Goal: Check status: Check status

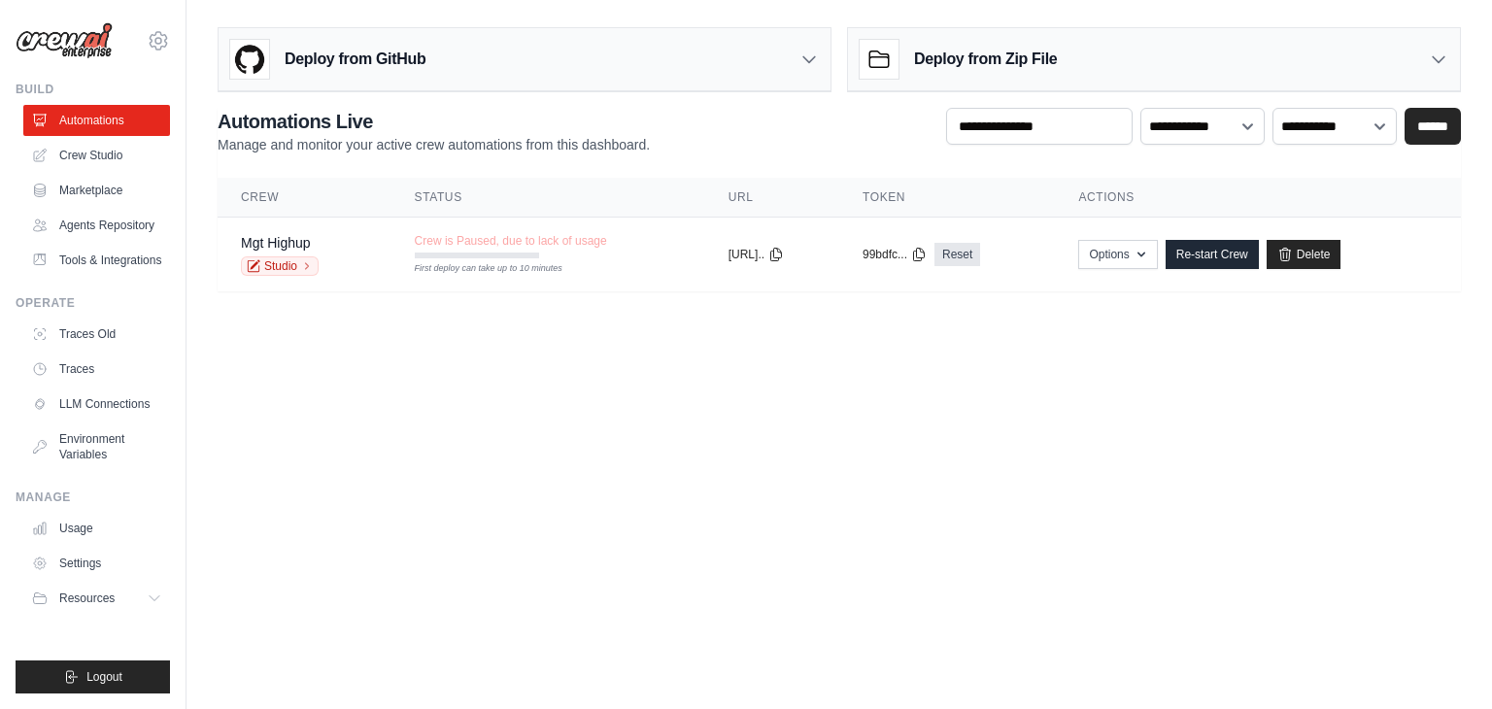
click at [281, 193] on th "Crew" at bounding box center [305, 198] width 174 height 40
click at [429, 195] on th "Status" at bounding box center [549, 198] width 314 height 40
click at [705, 201] on th "URL" at bounding box center [772, 198] width 134 height 40
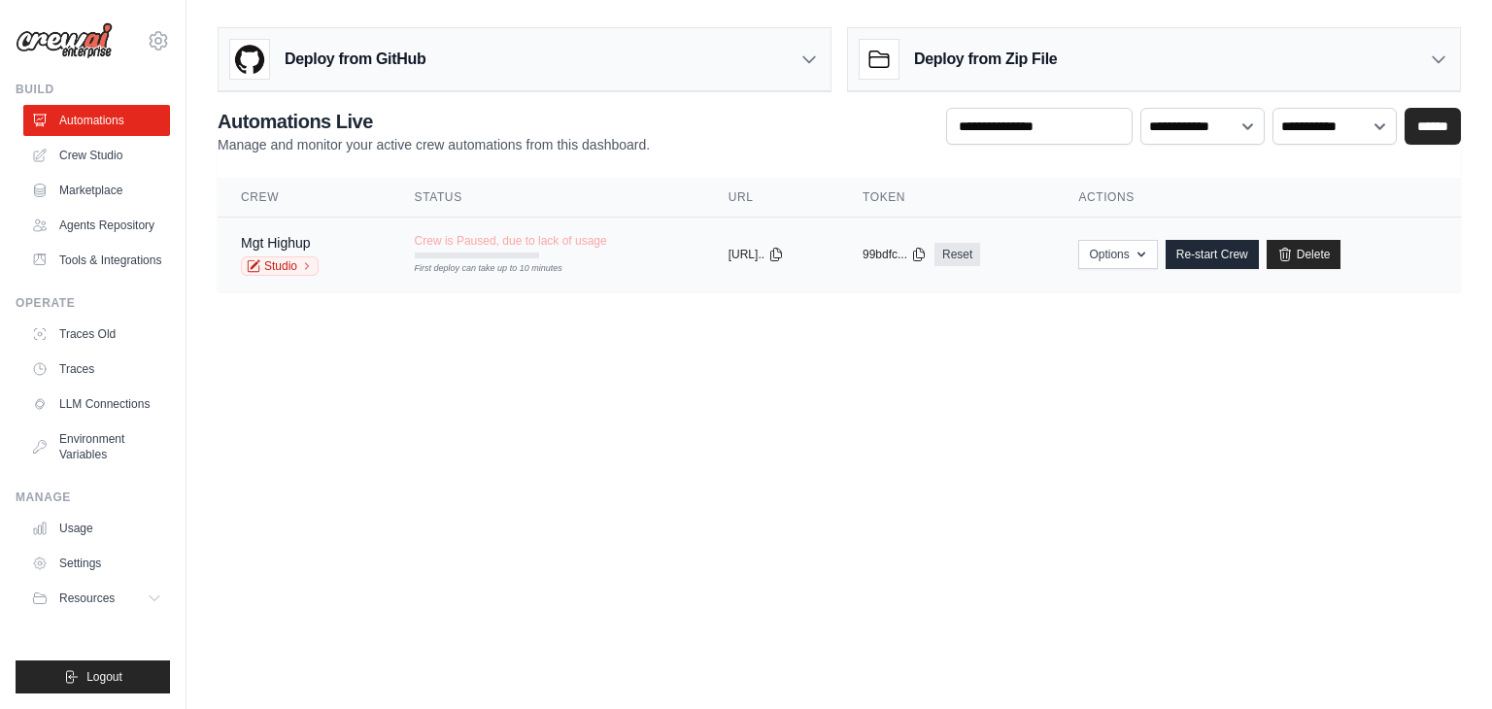
click at [633, 240] on td "Crew is Paused, due to lack of usage First deploy can take up to 10 minutes" at bounding box center [549, 246] width 314 height 56
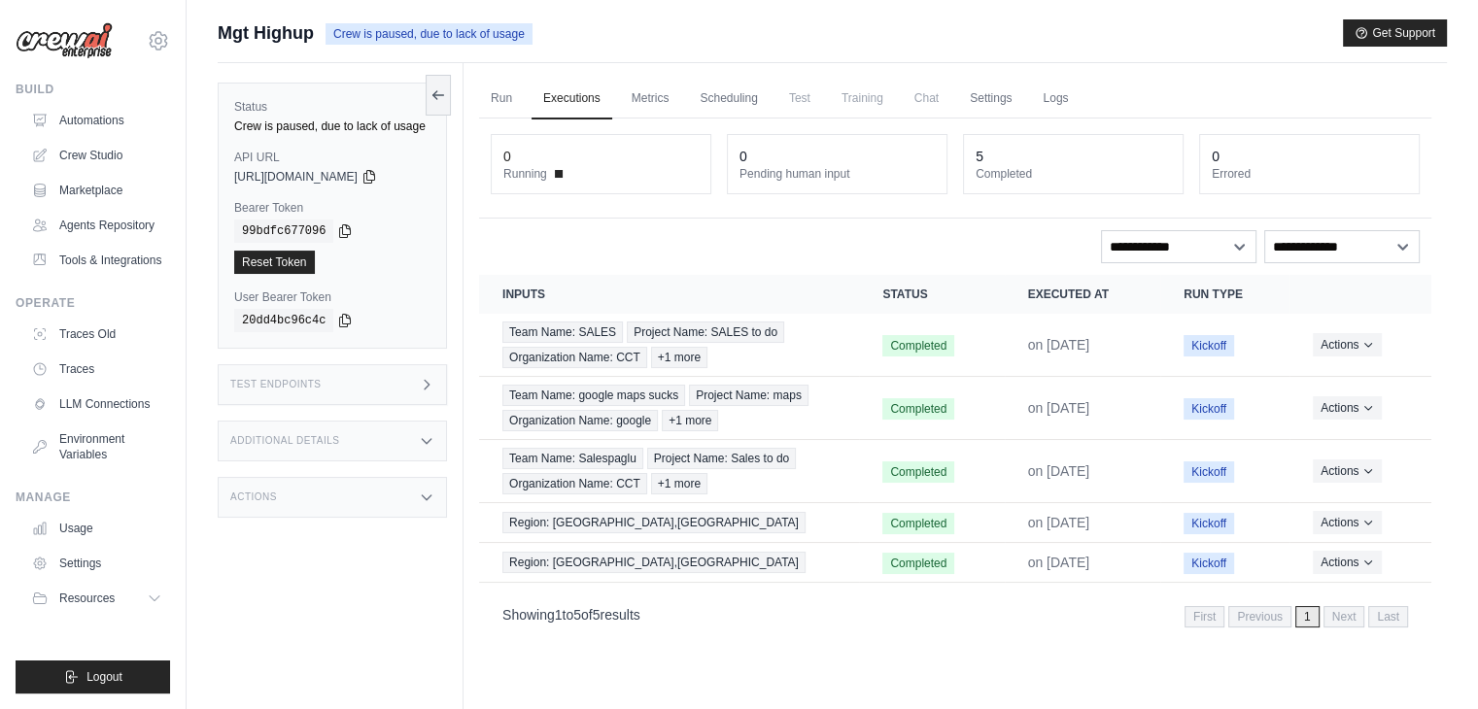
click at [858, 106] on span "Training" at bounding box center [862, 98] width 65 height 39
click at [883, 93] on span "Training" at bounding box center [862, 98] width 65 height 39
click at [801, 102] on span "Test" at bounding box center [799, 98] width 45 height 39
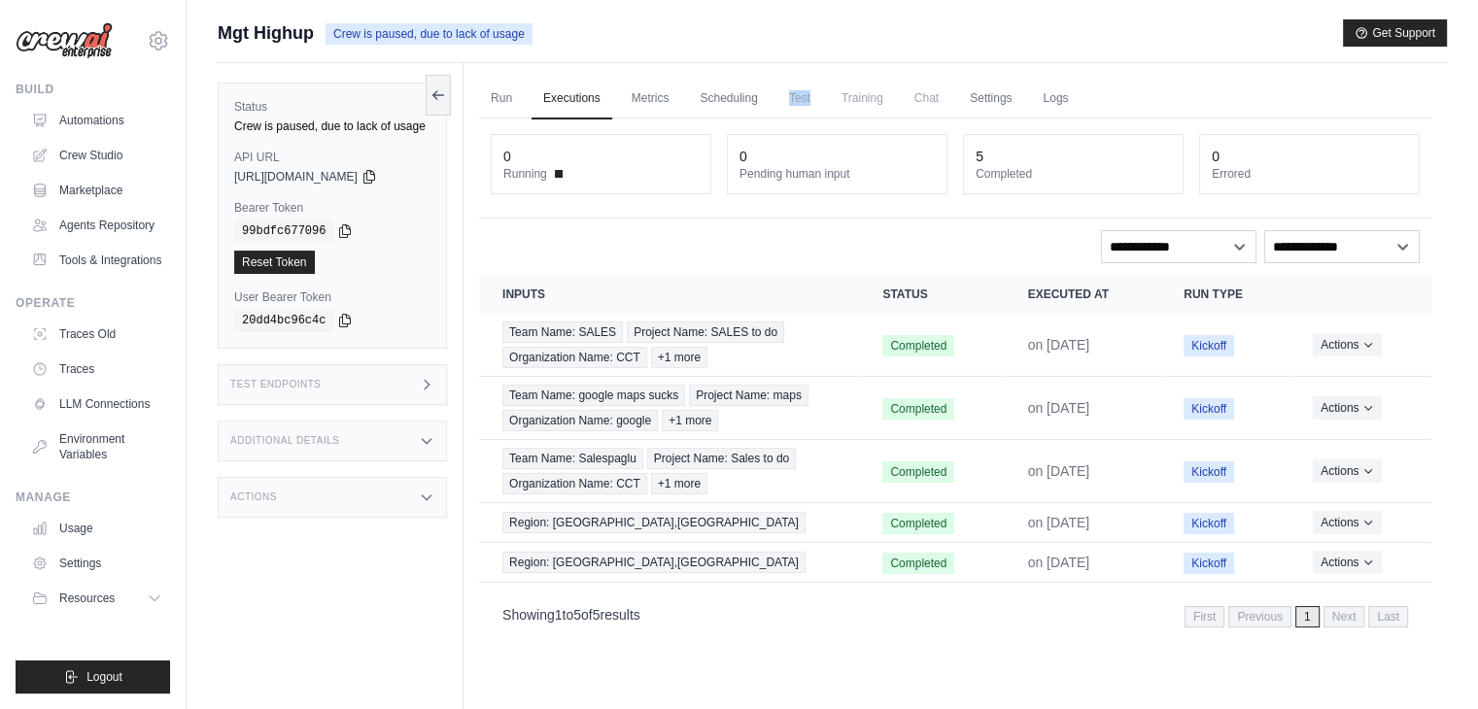
click at [801, 102] on span "Test" at bounding box center [799, 98] width 45 height 39
click at [855, 104] on span "Training" at bounding box center [862, 98] width 65 height 39
click at [494, 104] on link "Run" at bounding box center [501, 99] width 45 height 41
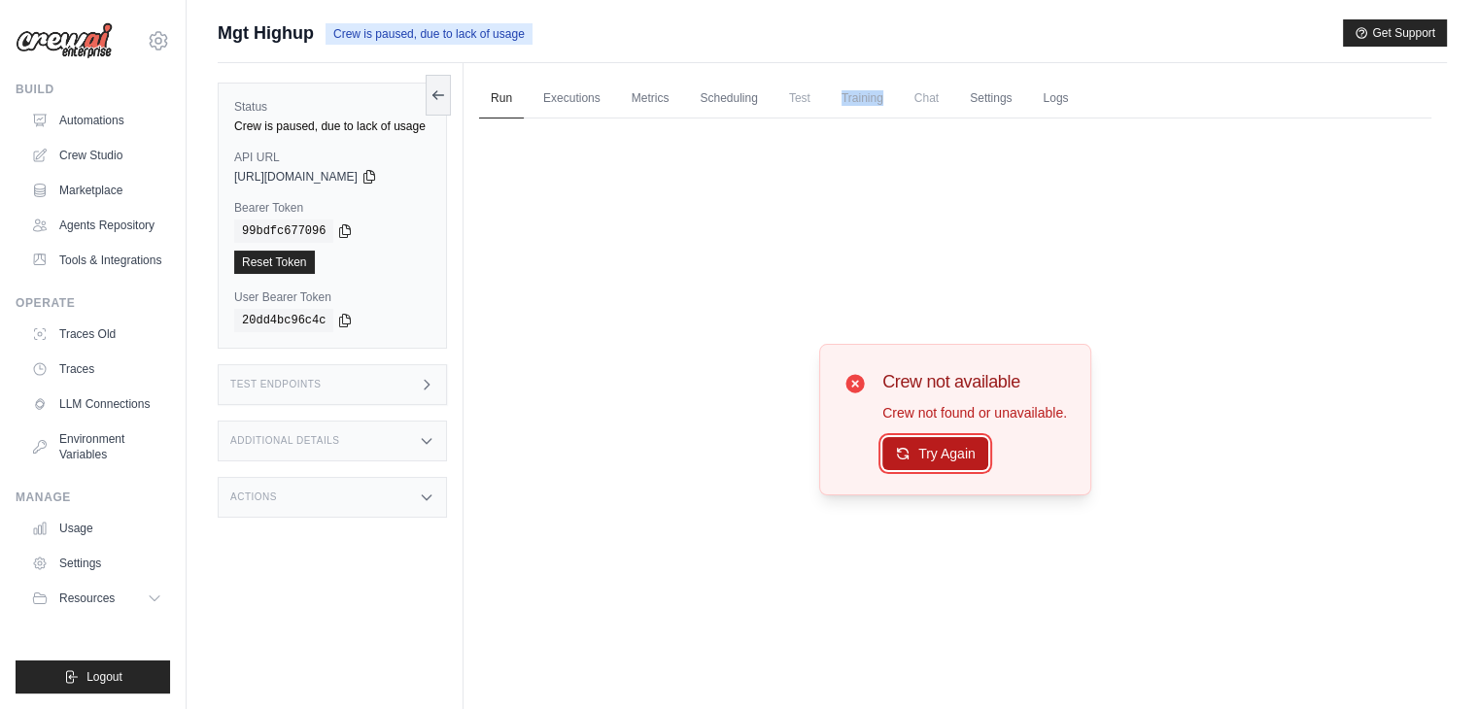
click at [926, 460] on button "Try Again" at bounding box center [935, 453] width 106 height 33
click at [933, 461] on button "Try Again" at bounding box center [935, 453] width 106 height 33
click at [933, 460] on button "Try Again" at bounding box center [935, 454] width 106 height 33
click at [1061, 103] on link "Logs" at bounding box center [1055, 99] width 49 height 41
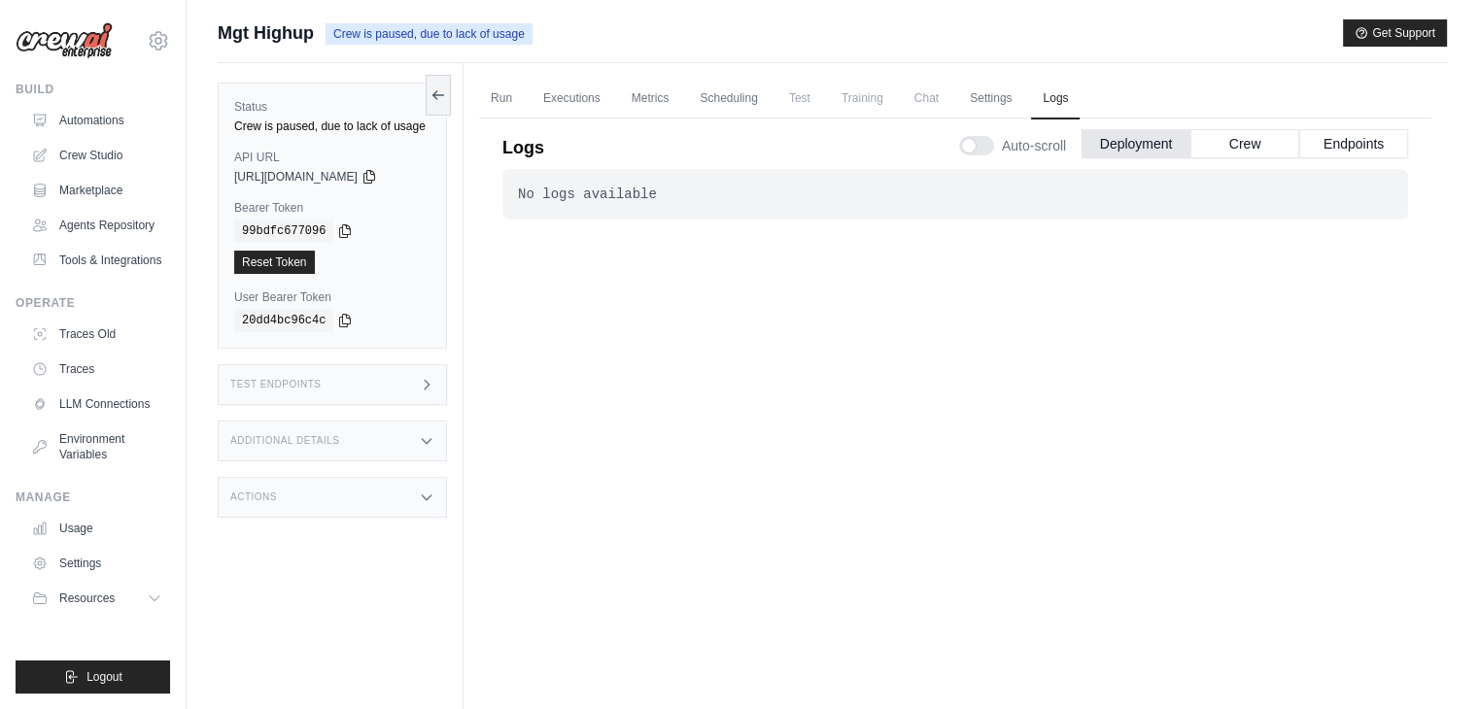
click at [855, 187] on div "No logs available" at bounding box center [955, 194] width 874 height 19
click at [968, 100] on link "Settings" at bounding box center [990, 99] width 65 height 41
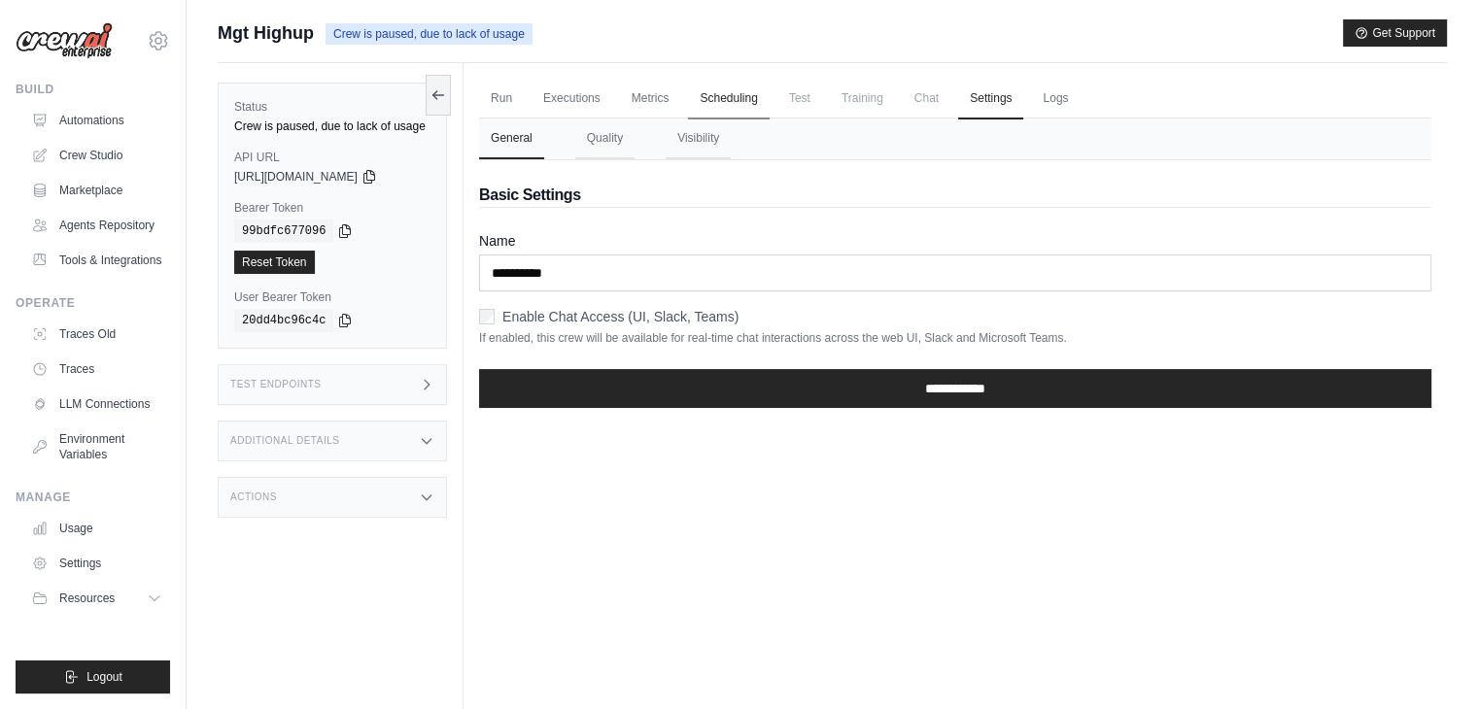
click at [715, 106] on link "Scheduling" at bounding box center [728, 99] width 81 height 41
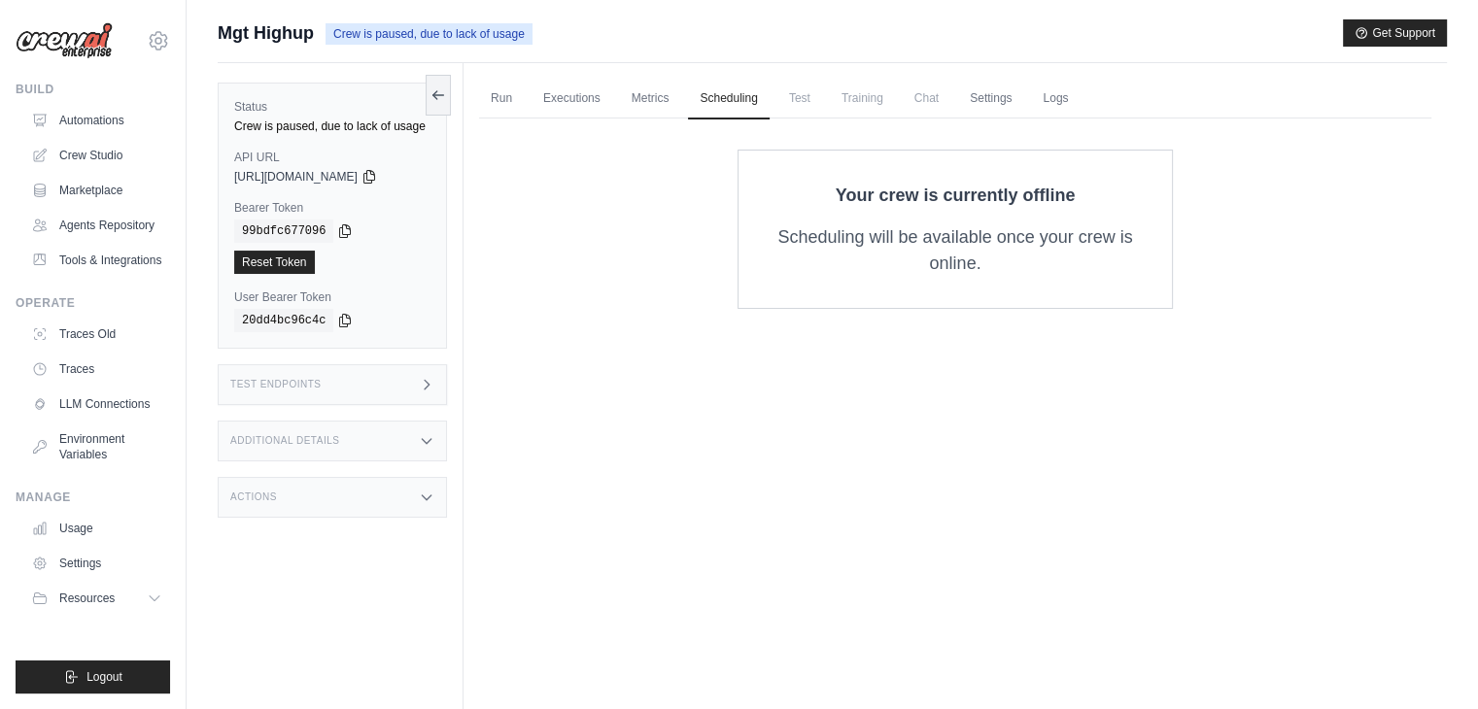
click at [961, 207] on p "Your crew is currently offline" at bounding box center [954, 195] width 371 height 27
click at [681, 102] on ul "Run Executions Metrics Scheduling Test Training Chat Settings Logs" at bounding box center [955, 99] width 952 height 40
click at [635, 103] on link "Metrics" at bounding box center [650, 99] width 61 height 41
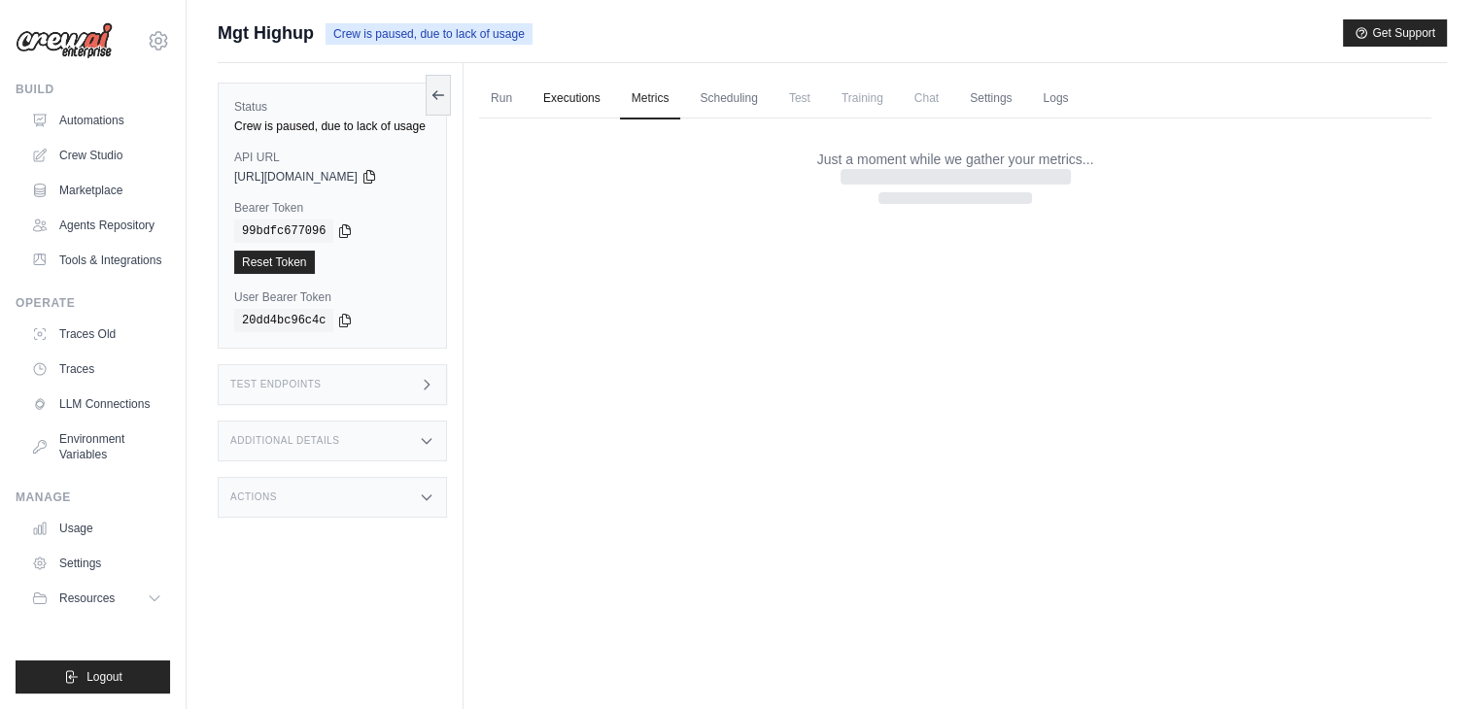
click at [600, 103] on link "Executions" at bounding box center [571, 99] width 81 height 41
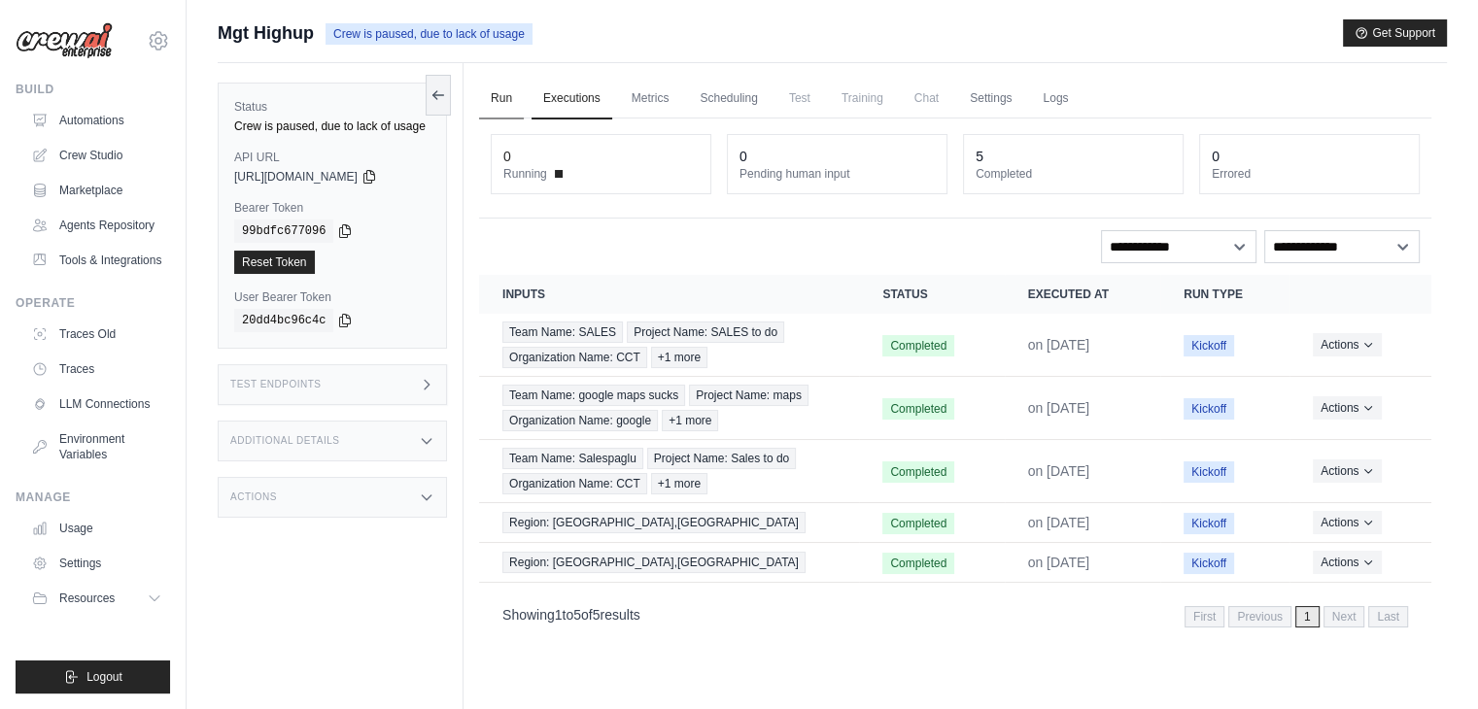
click at [502, 102] on link "Run" at bounding box center [501, 99] width 45 height 41
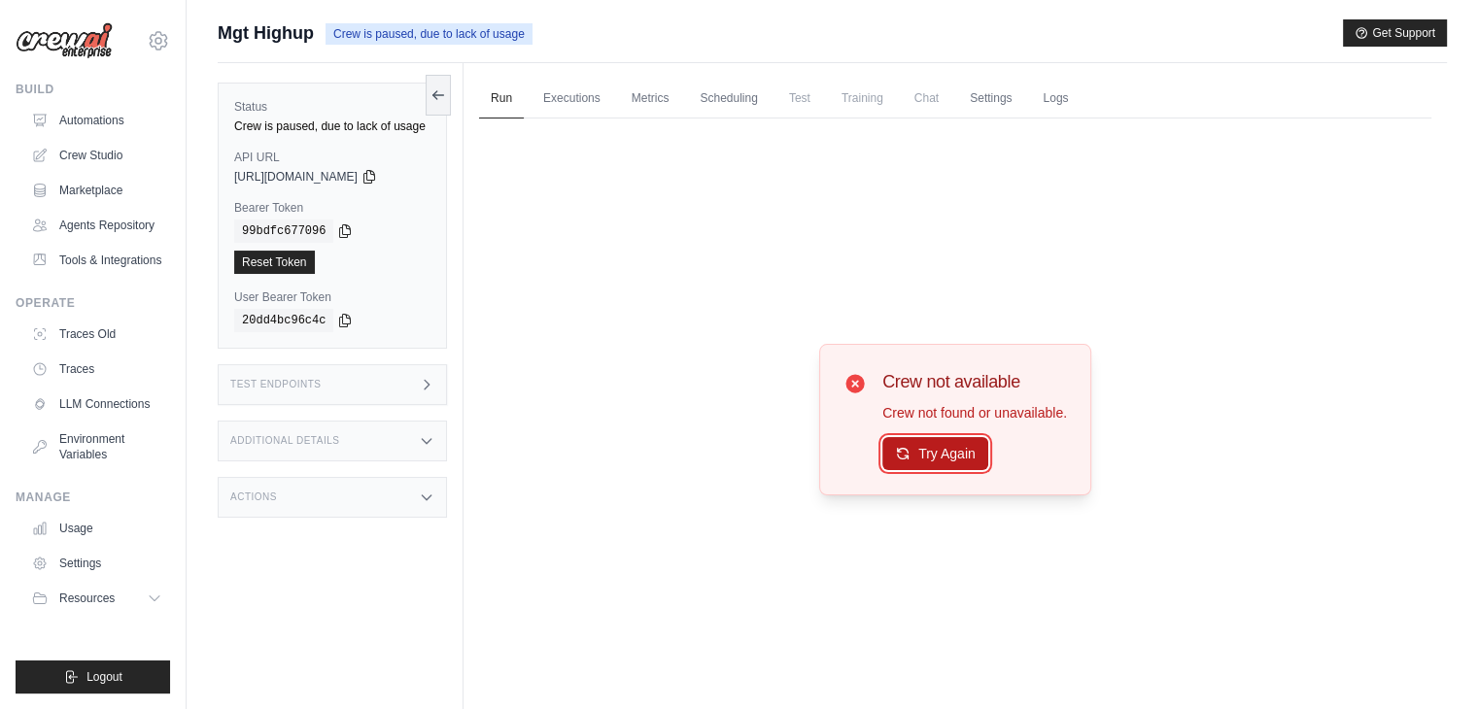
click at [949, 460] on button "Try Again" at bounding box center [935, 453] width 106 height 33
click at [1033, 102] on link "Logs" at bounding box center [1055, 99] width 49 height 41
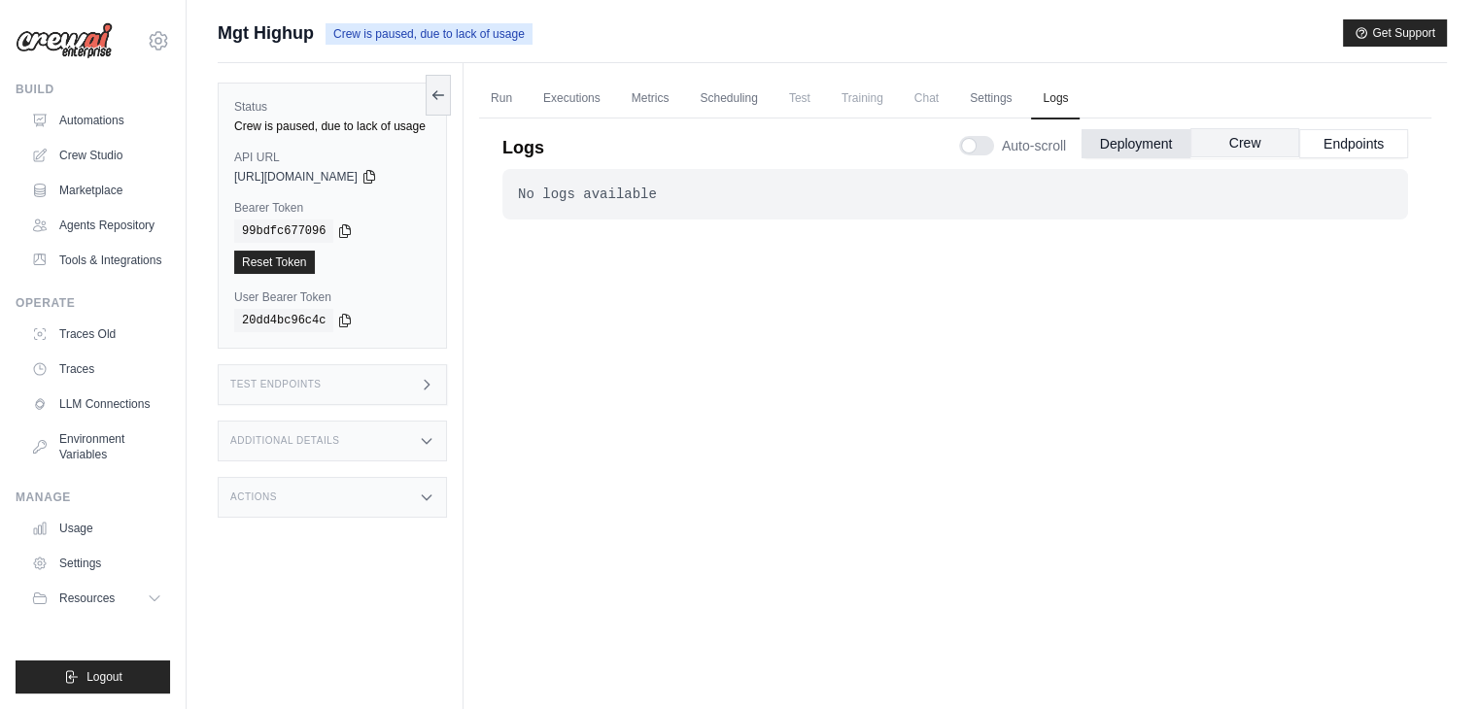
click at [1240, 143] on button "Crew" at bounding box center [1244, 142] width 109 height 29
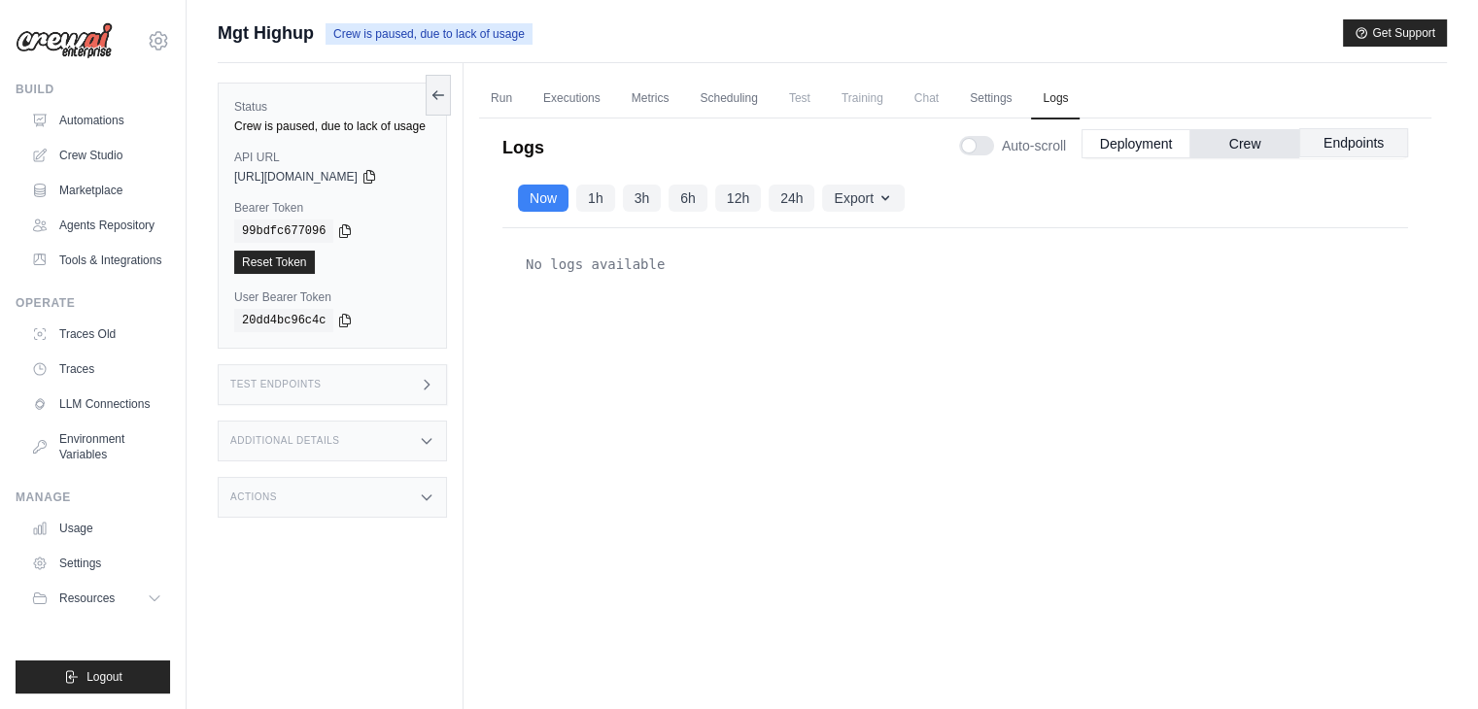
click at [1332, 148] on button "Endpoints" at bounding box center [1353, 142] width 109 height 29
click at [1139, 148] on button "Deployment" at bounding box center [1135, 142] width 109 height 29
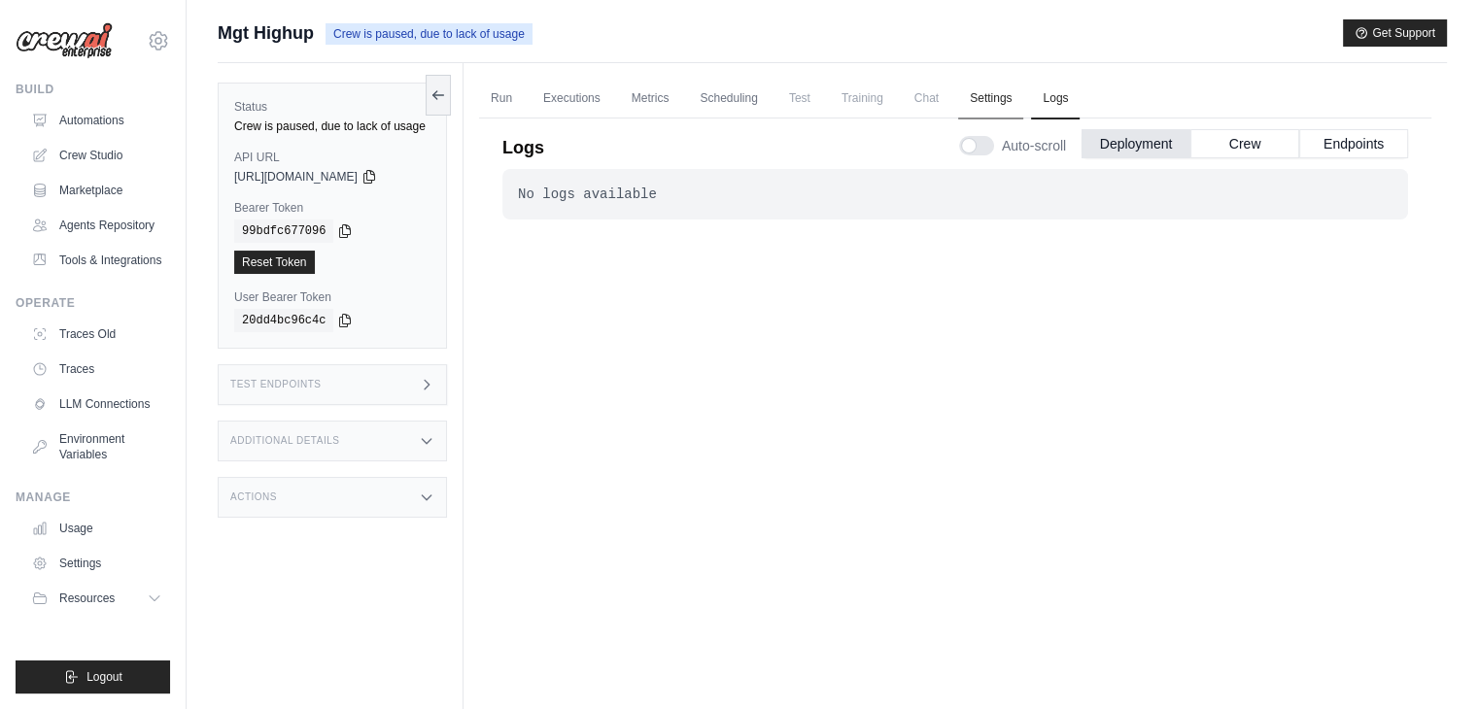
click at [991, 87] on link "Settings" at bounding box center [990, 99] width 65 height 41
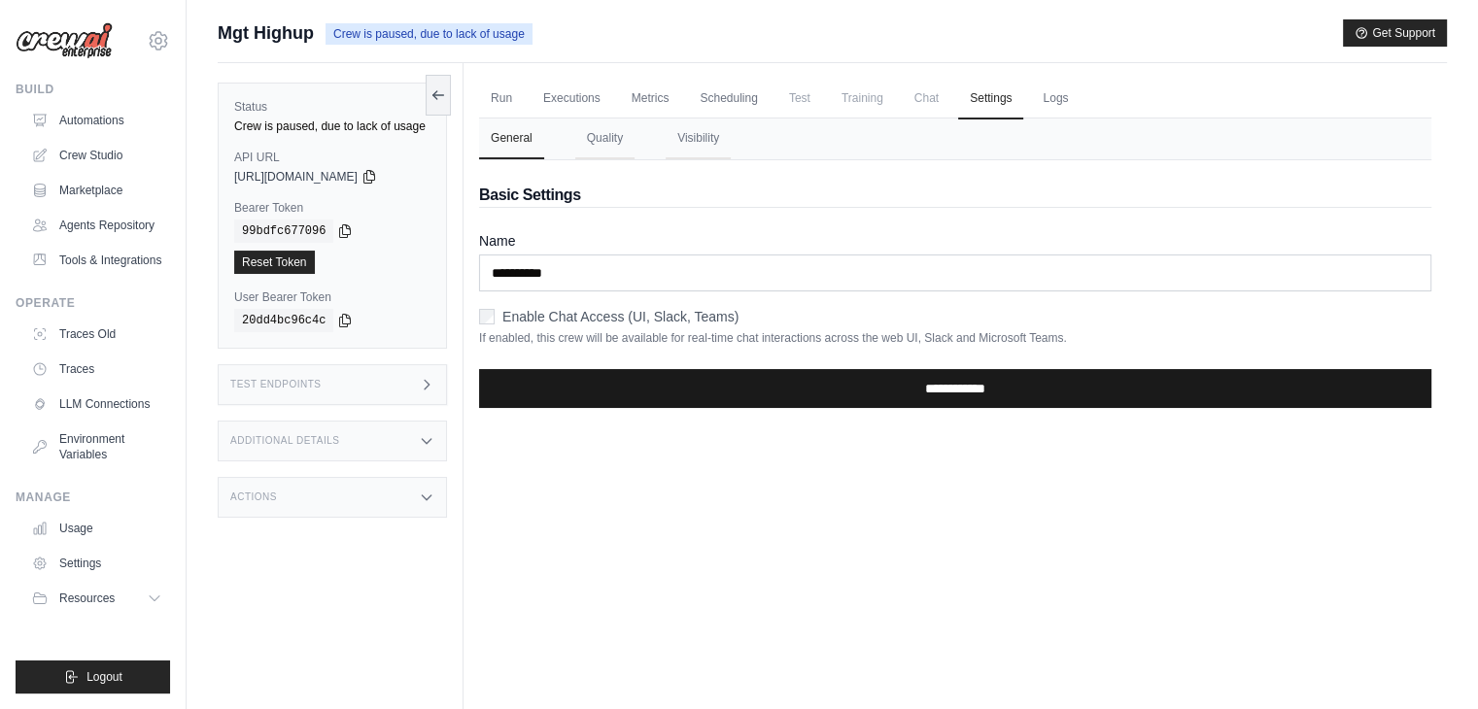
click at [933, 390] on input "**********" at bounding box center [955, 388] width 952 height 39
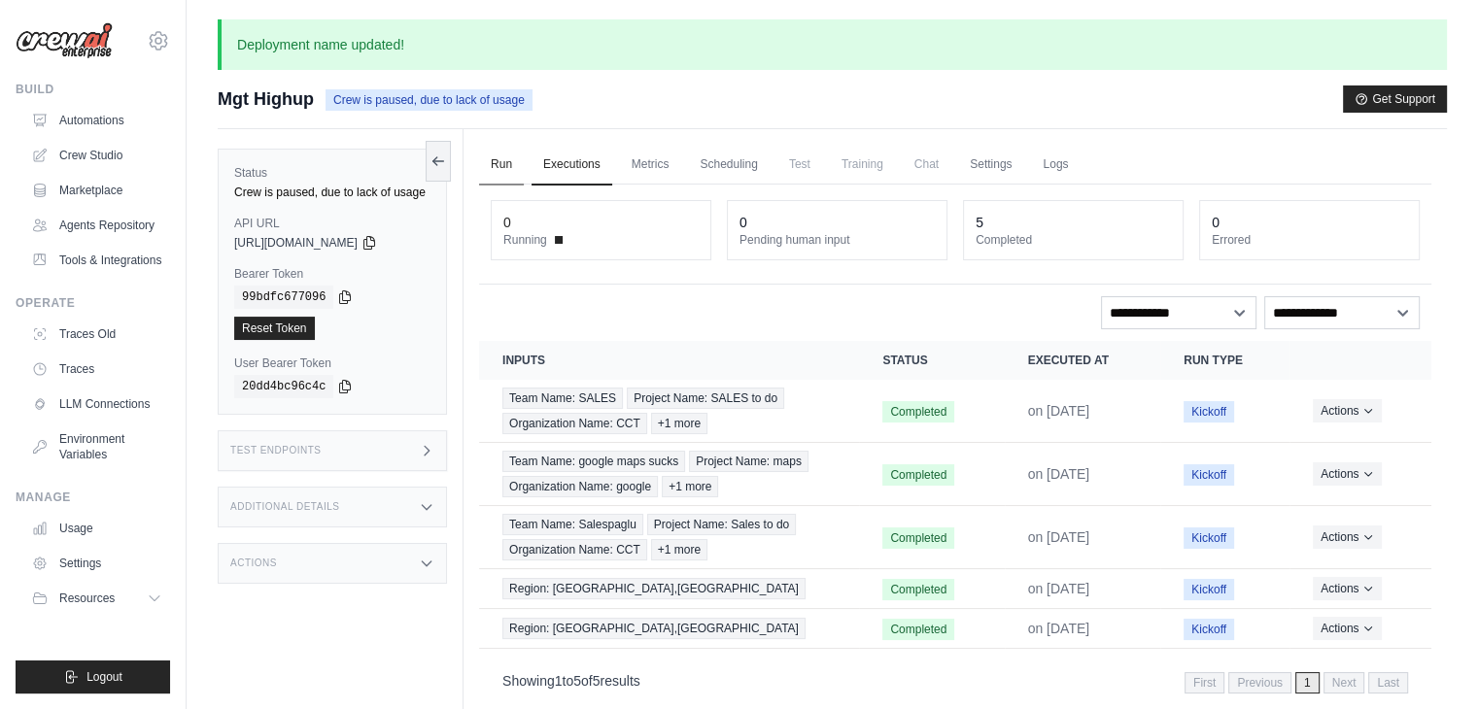
click at [512, 177] on link "Run" at bounding box center [501, 165] width 45 height 41
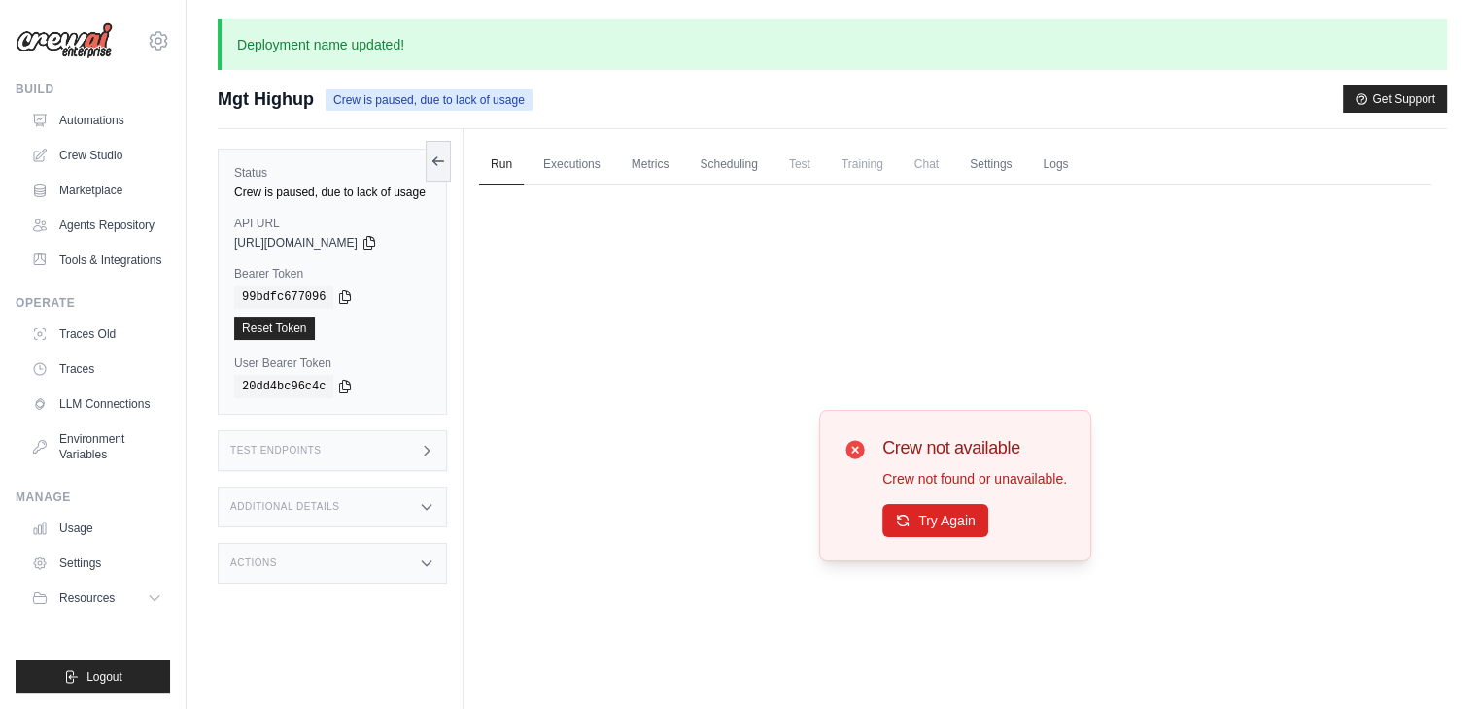
click at [917, 488] on div "Crew not available Crew not found or unavailable. Try Again" at bounding box center [974, 485] width 185 height 103
click at [920, 530] on button "Try Again" at bounding box center [935, 519] width 106 height 33
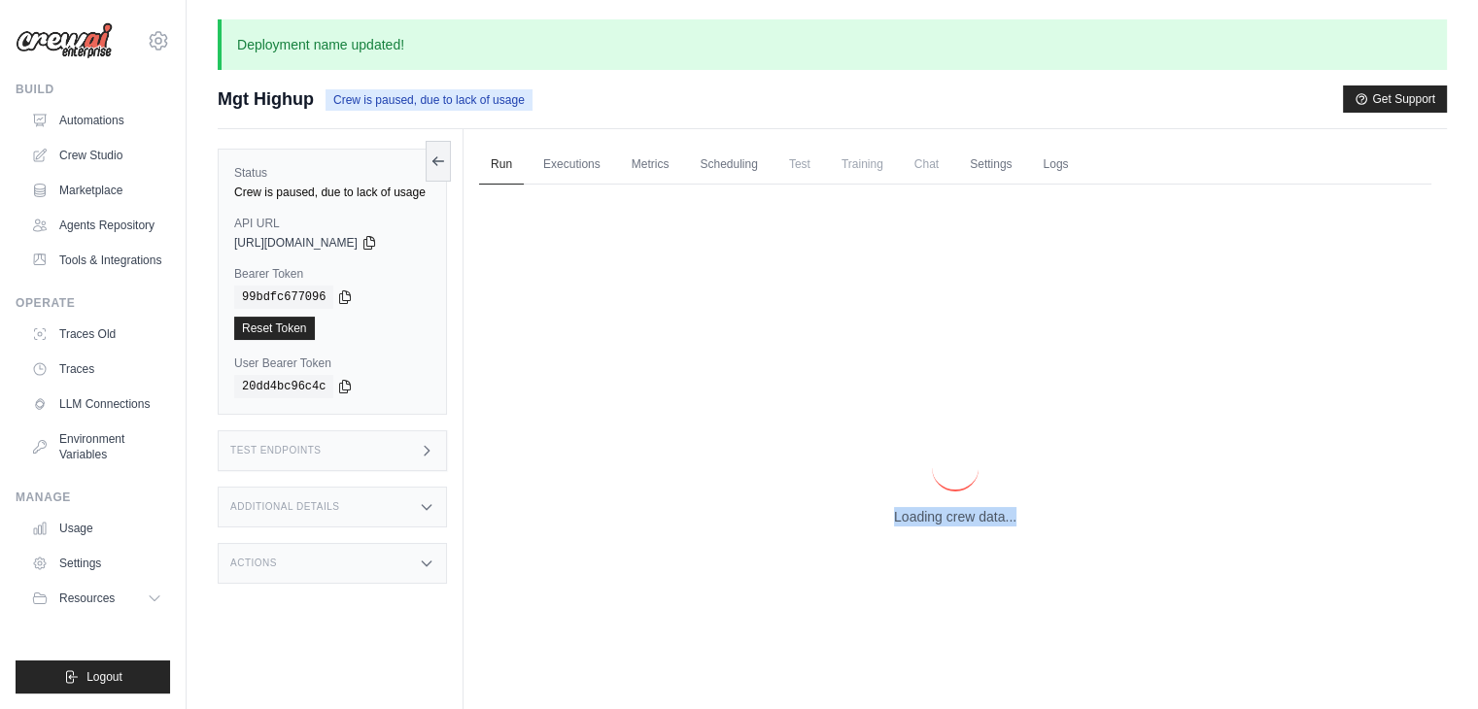
click at [920, 530] on div "Loading crew data..." at bounding box center [955, 486] width 952 height 603
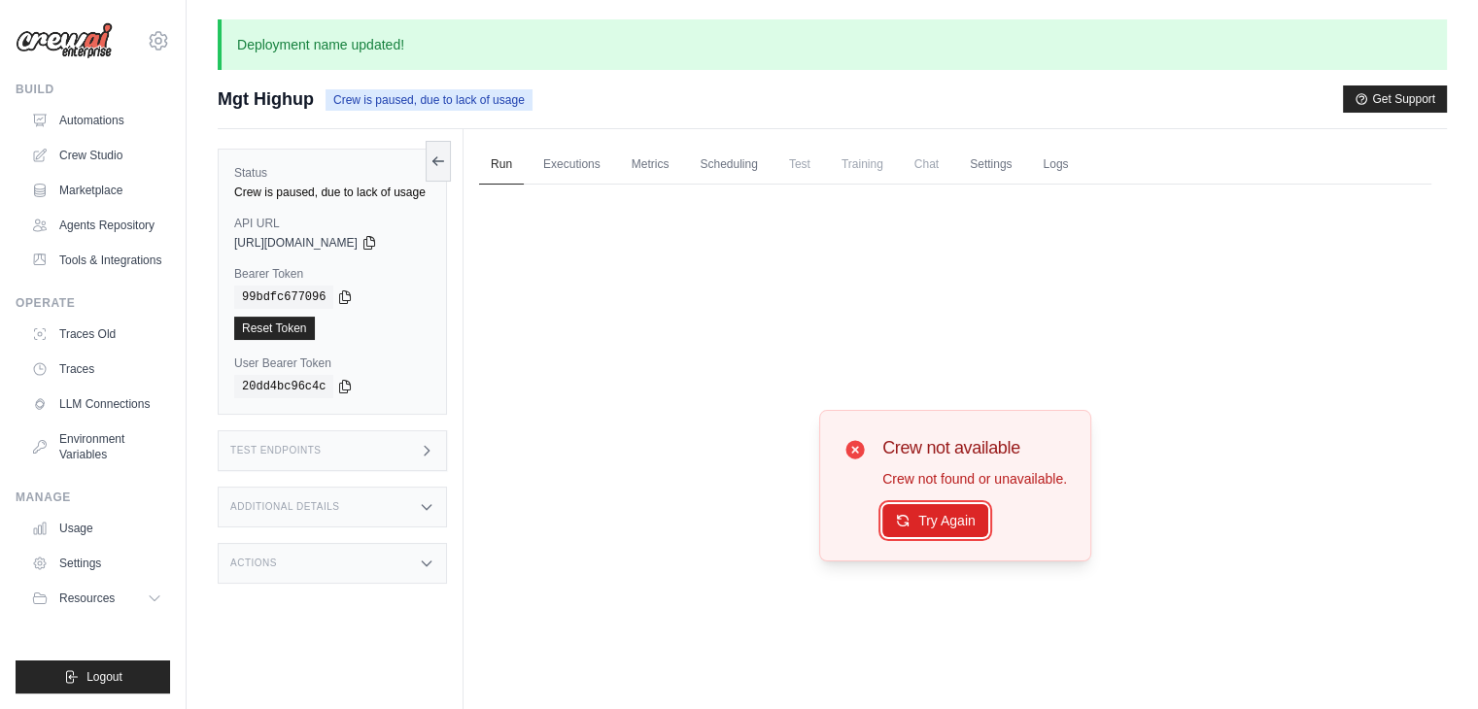
click at [920, 530] on button "Try Again" at bounding box center [935, 520] width 106 height 33
click at [355, 467] on div "Test Endpoints" at bounding box center [332, 450] width 229 height 41
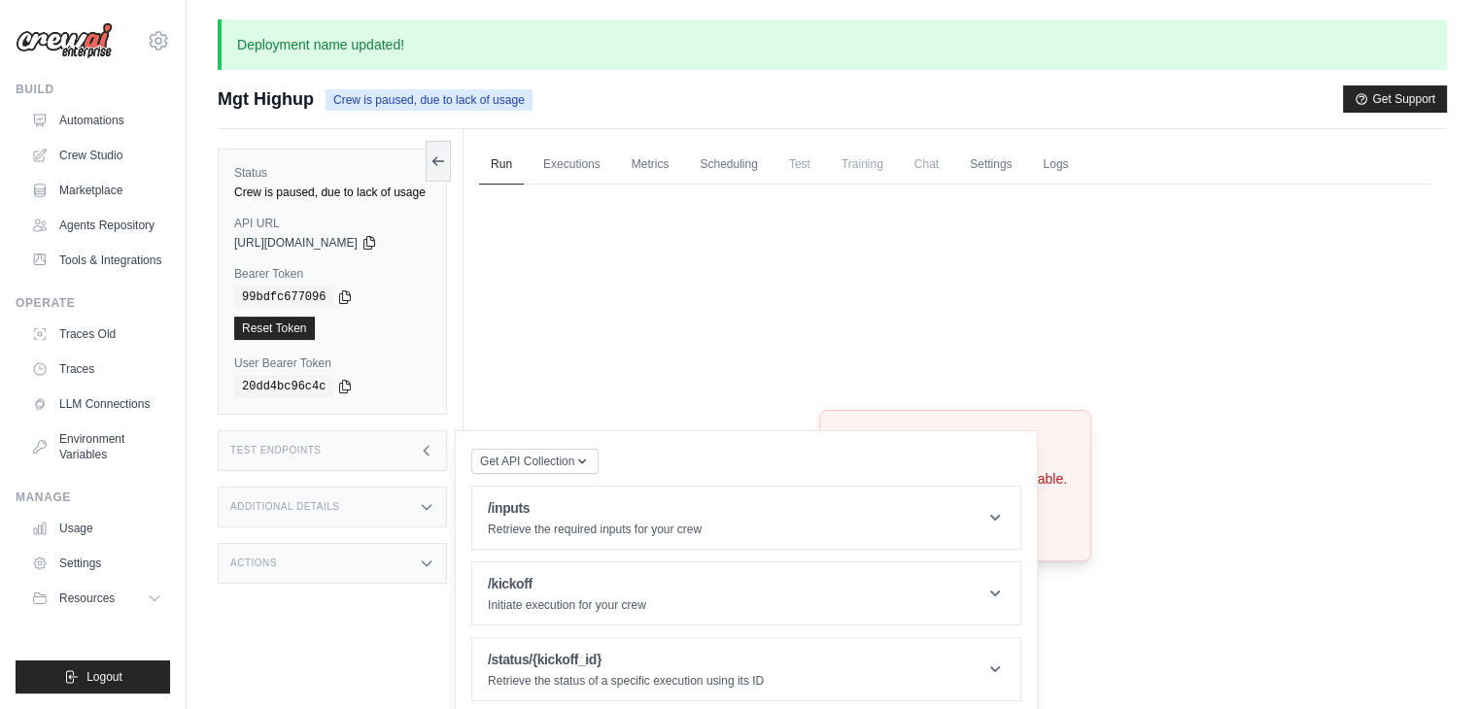
click at [658, 264] on div "Crew not available Crew not found or unavailable. Try Again" at bounding box center [955, 486] width 952 height 603
click at [576, 180] on link "Executions" at bounding box center [571, 165] width 81 height 41
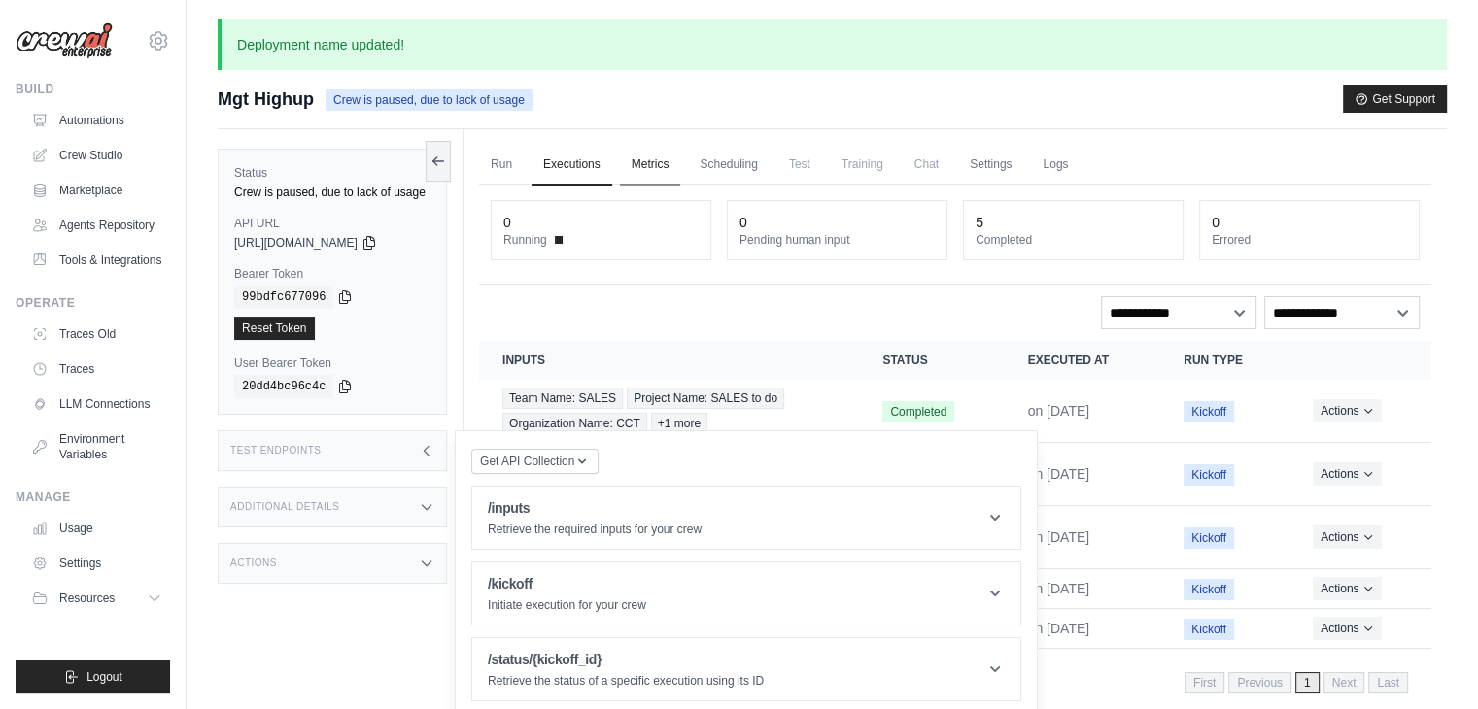
click at [663, 156] on link "Metrics" at bounding box center [650, 165] width 61 height 41
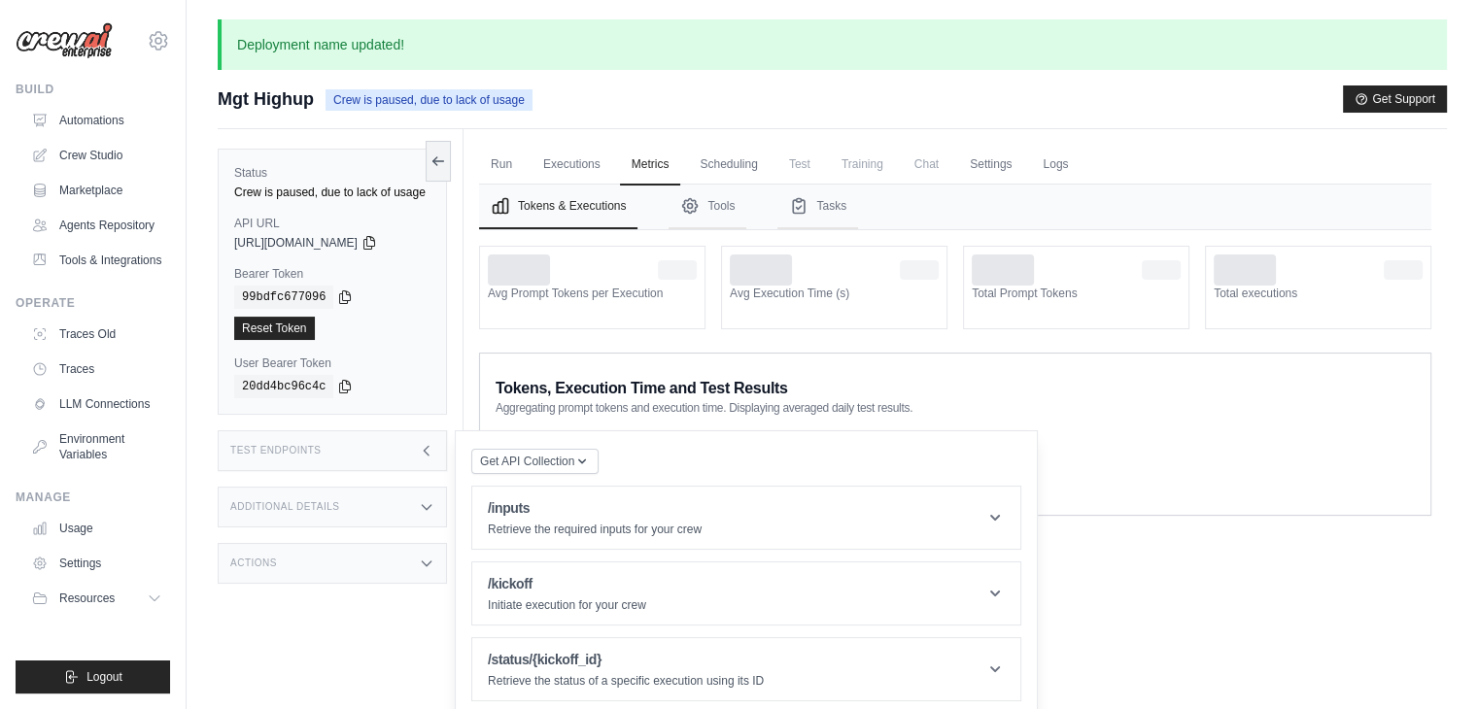
click at [855, 164] on span "Training" at bounding box center [862, 164] width 65 height 39
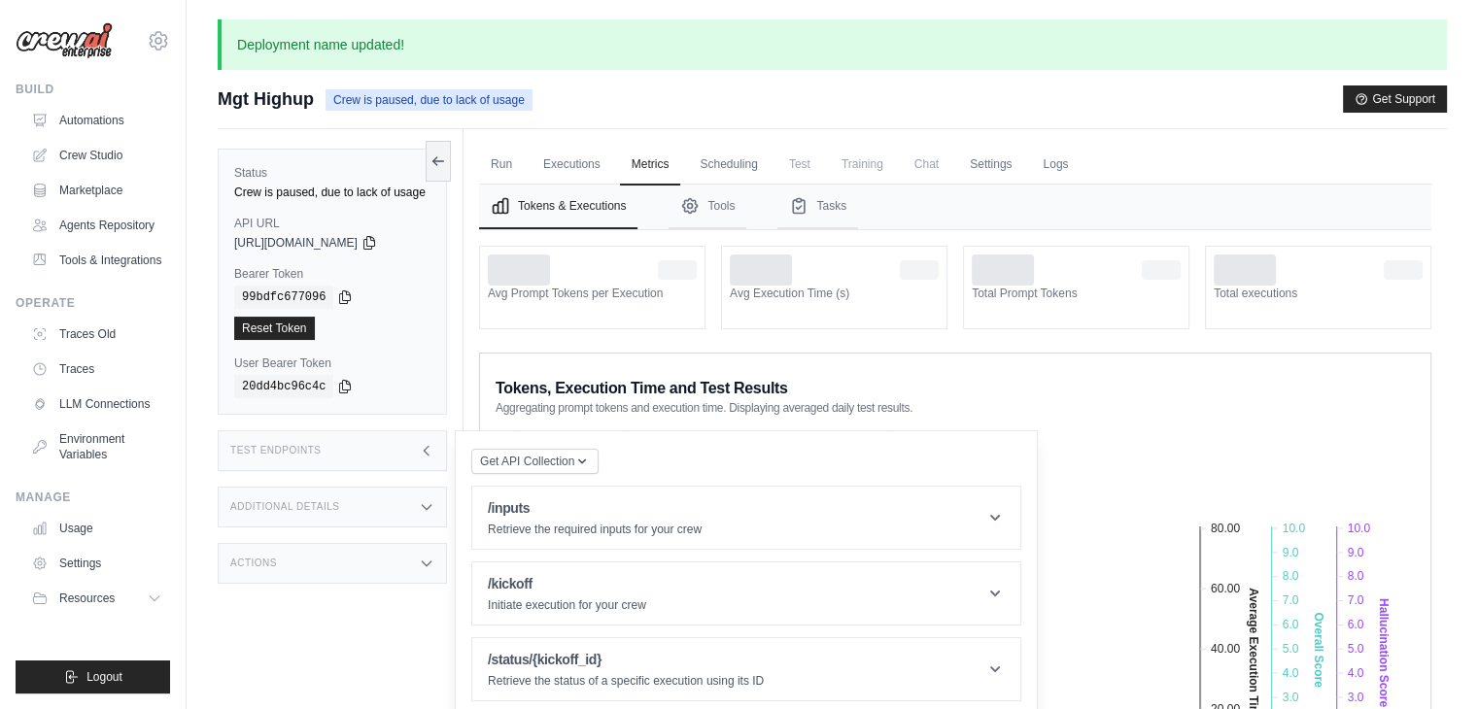
click at [855, 164] on span "Training" at bounding box center [862, 164] width 65 height 39
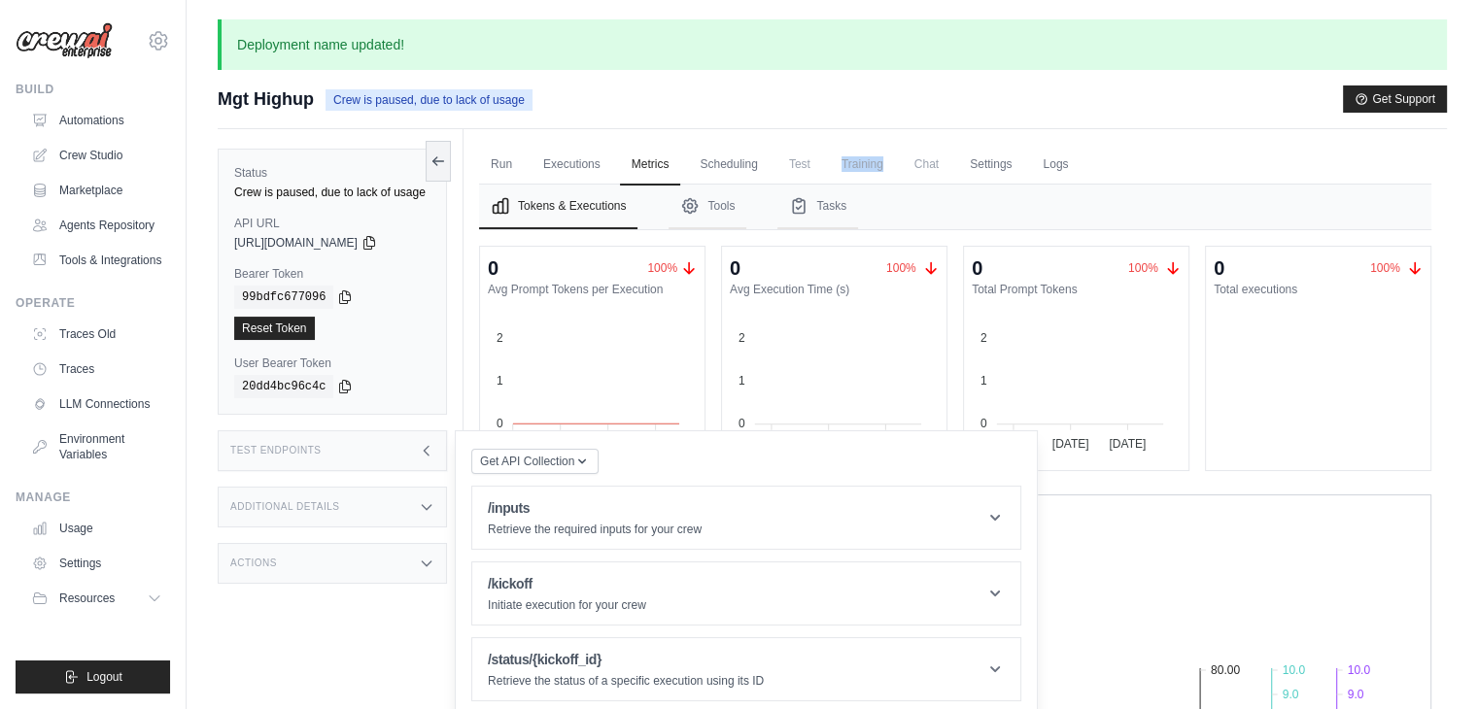
click at [1096, 417] on foreignobject at bounding box center [1068, 382] width 209 height 146
click at [851, 188] on button "Tasks" at bounding box center [817, 207] width 81 height 45
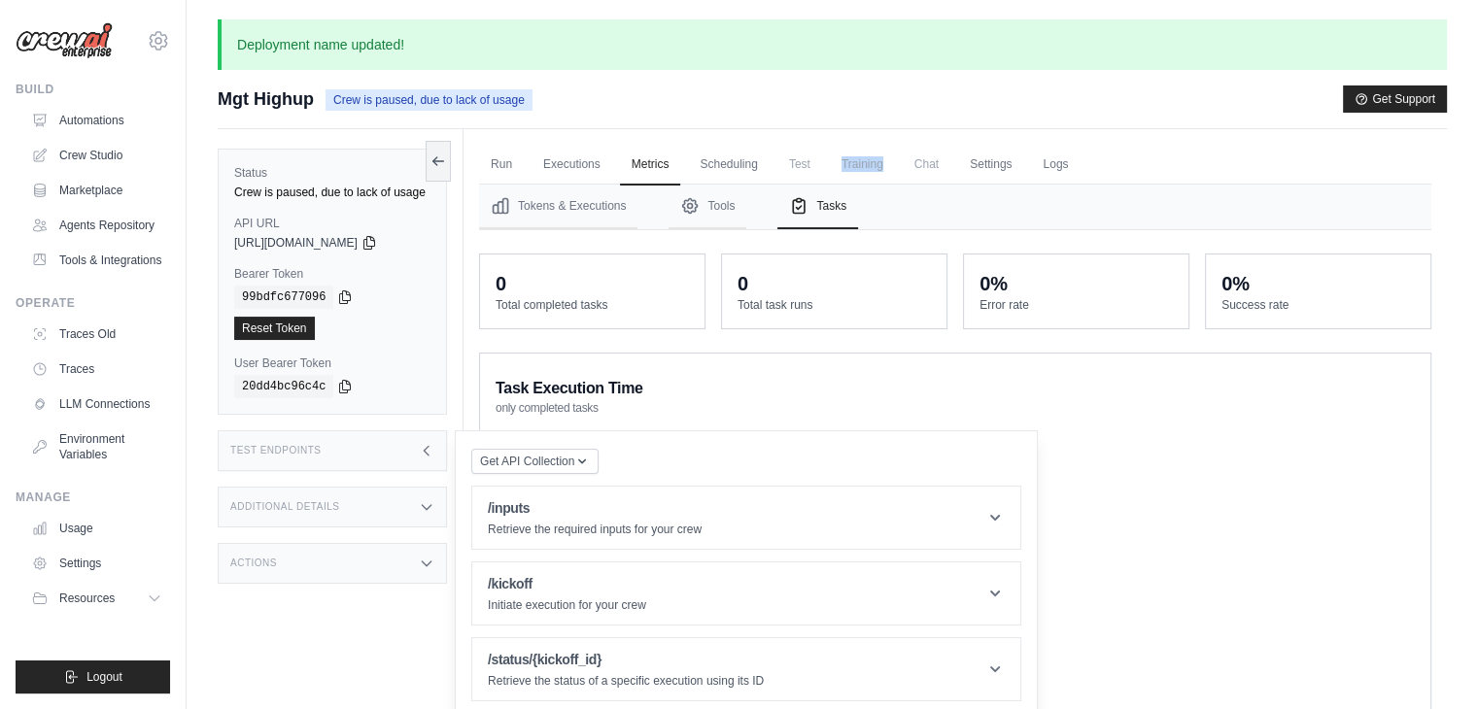
click at [858, 164] on span "Training" at bounding box center [862, 164] width 65 height 39
click at [874, 99] on div "Mgt Highup Crew is paused, due to lack of usage Get Support" at bounding box center [832, 98] width 1229 height 27
click at [872, 171] on span "Training" at bounding box center [862, 164] width 65 height 39
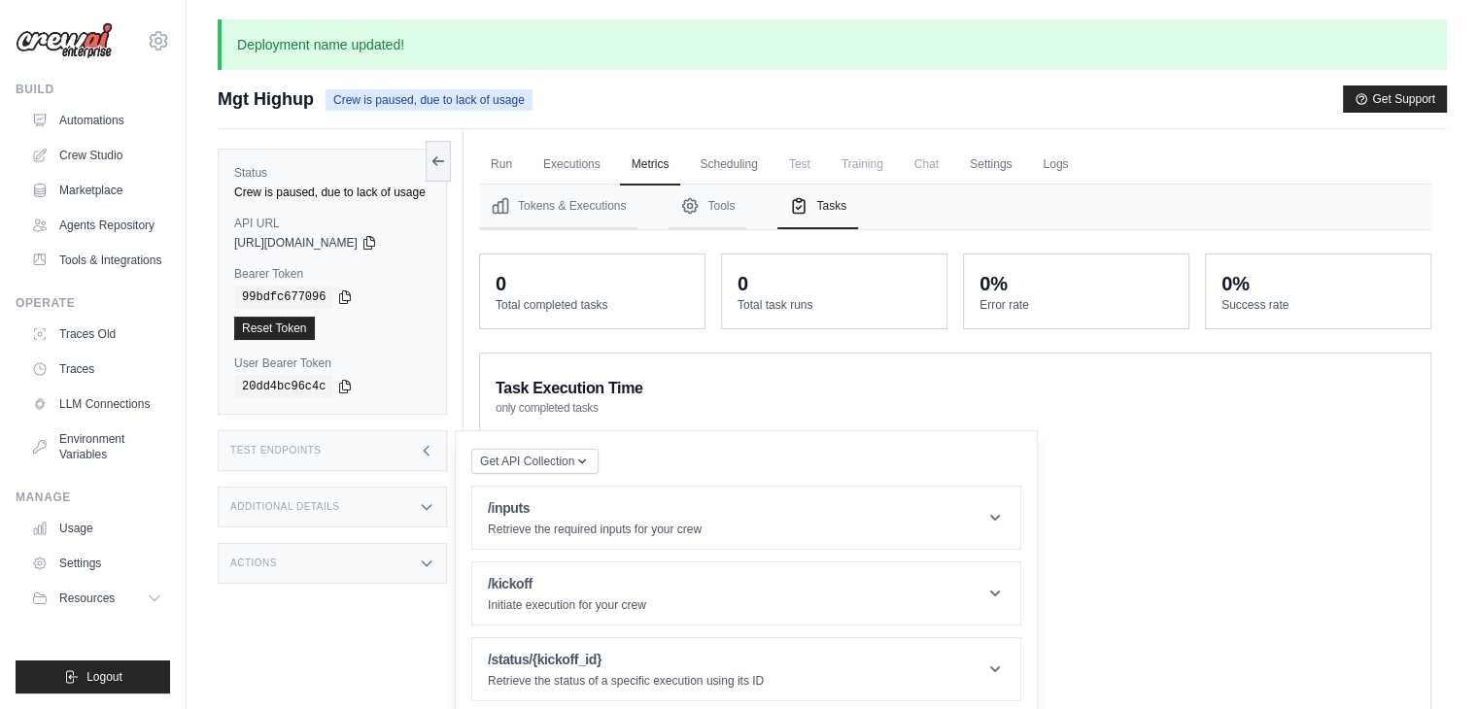
click at [872, 171] on span "Training" at bounding box center [862, 164] width 65 height 39
click at [806, 301] on dt "Total task runs" at bounding box center [833, 305] width 193 height 16
